Goal: Task Accomplishment & Management: Use online tool/utility

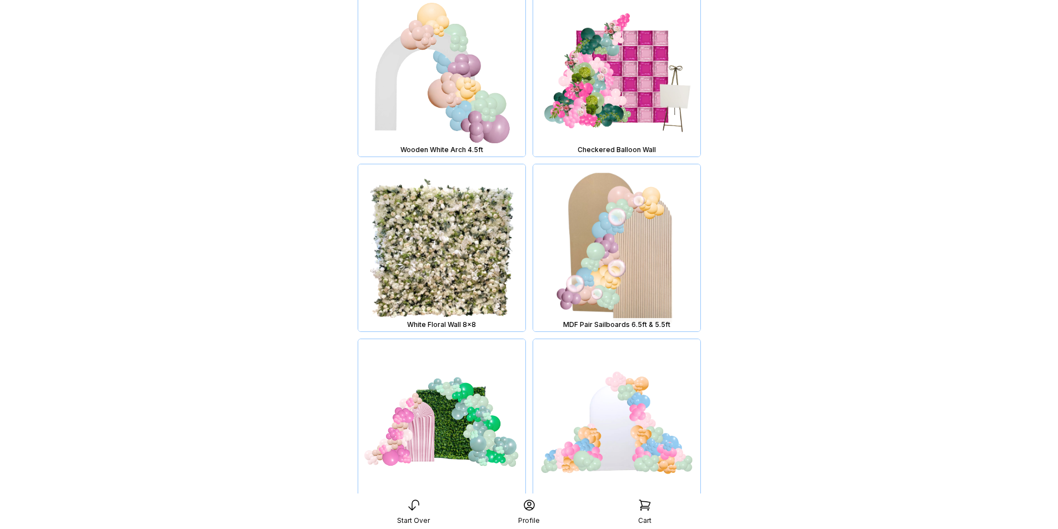
scroll to position [517, 0]
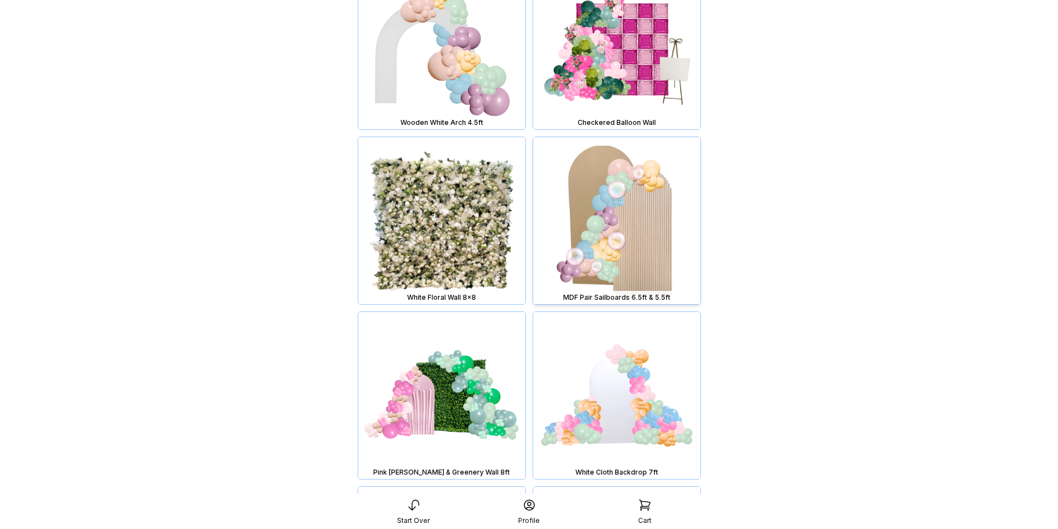
click at [617, 234] on img at bounding box center [616, 220] width 167 height 167
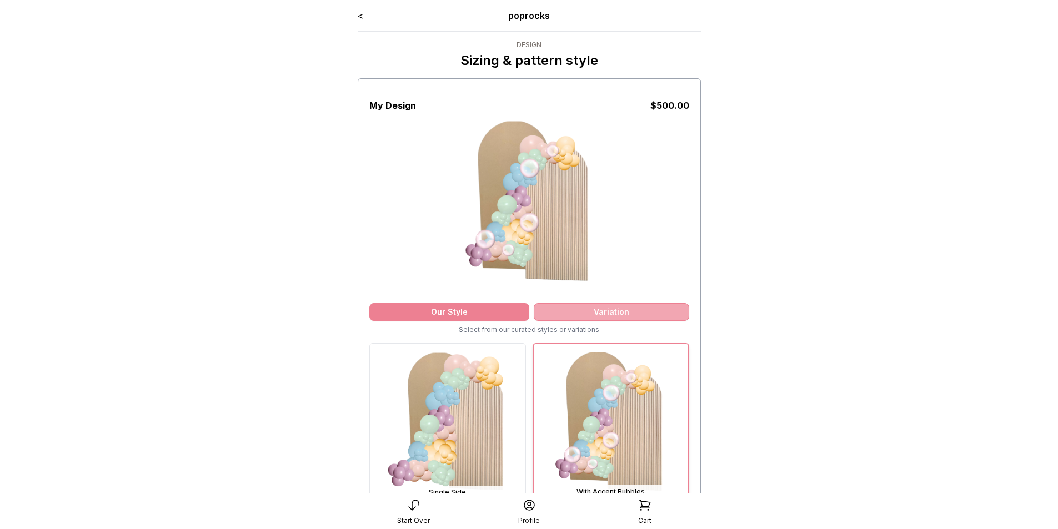
click at [603, 312] on div "Variation" at bounding box center [611, 312] width 155 height 18
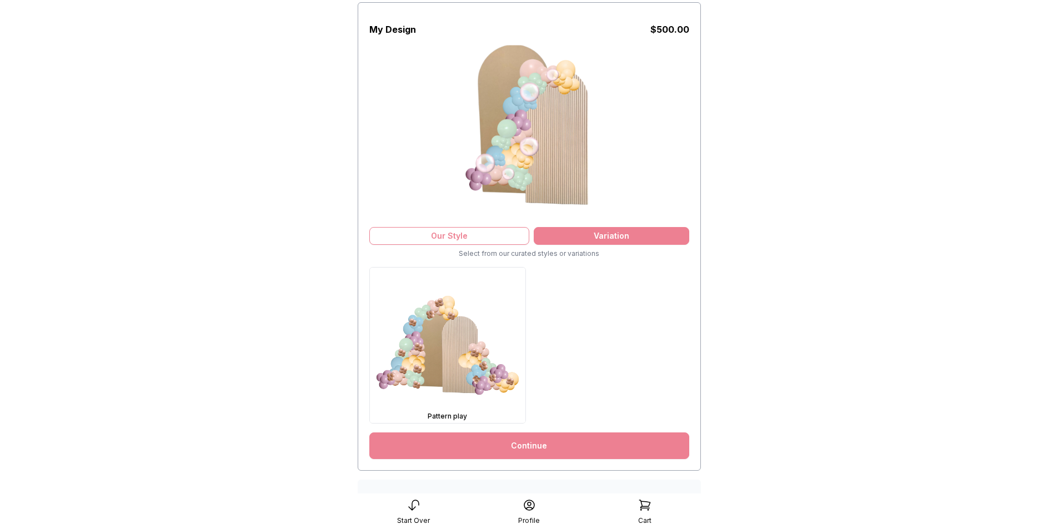
scroll to position [78, 0]
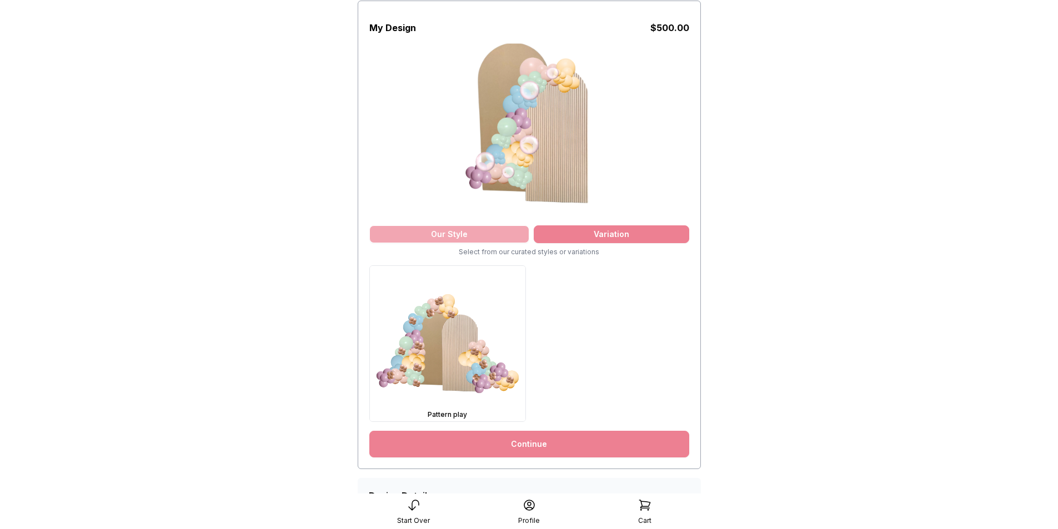
click at [449, 234] on div "Our Style" at bounding box center [449, 234] width 160 height 18
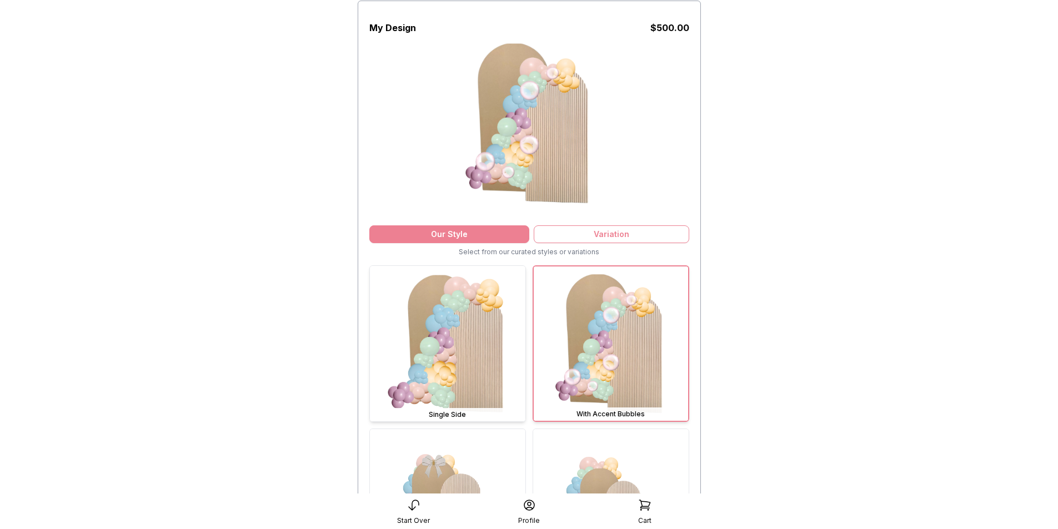
click at [445, 365] on img at bounding box center [447, 343] width 155 height 155
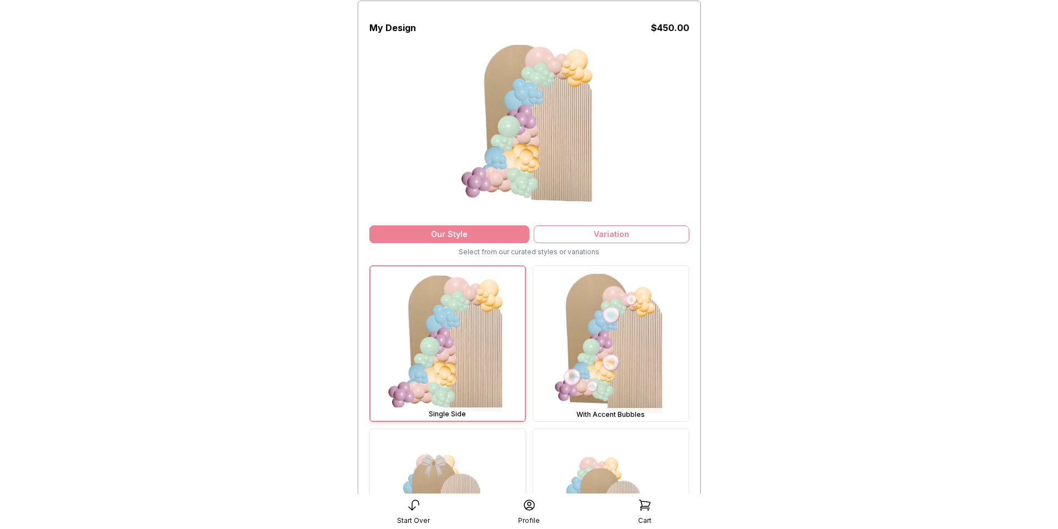
click at [450, 469] on img at bounding box center [447, 506] width 155 height 155
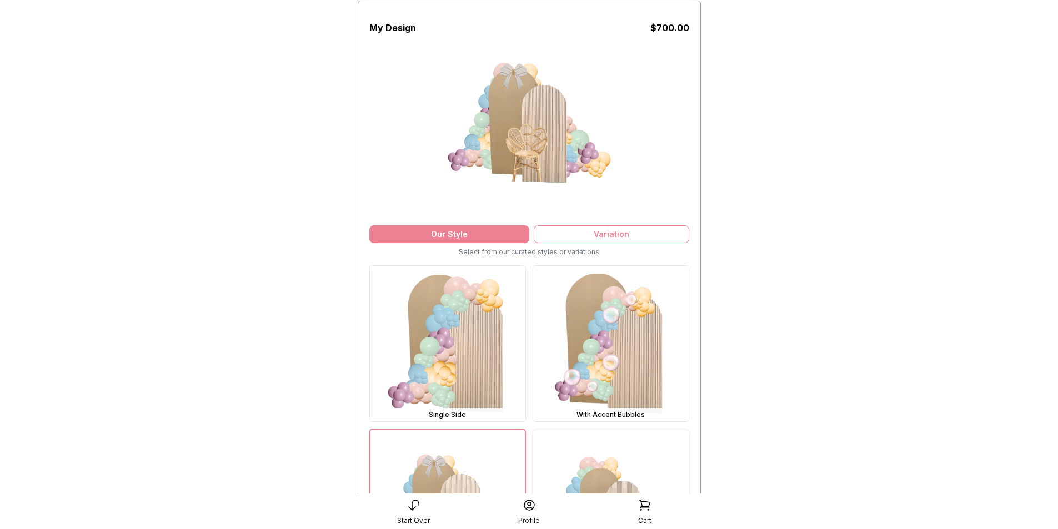
click at [622, 475] on img at bounding box center [610, 506] width 155 height 155
